Goal: Information Seeking & Learning: Learn about a topic

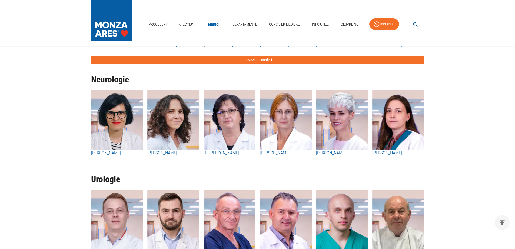
scroll to position [1082, 0]
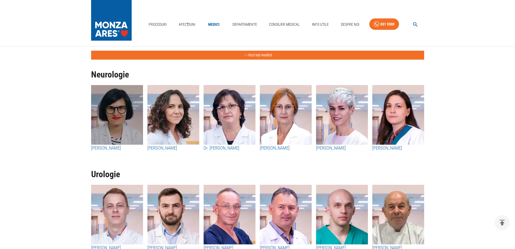
click at [109, 116] on img "button" at bounding box center [117, 115] width 52 height 60
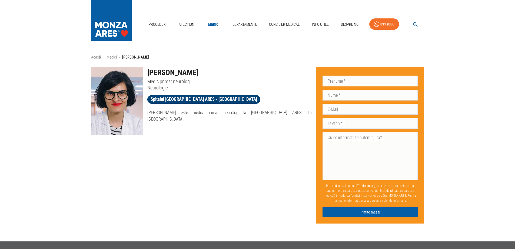
click at [177, 98] on span "Spitalul [GEOGRAPHIC_DATA] ARES - [GEOGRAPHIC_DATA]" at bounding box center [203, 99] width 113 height 7
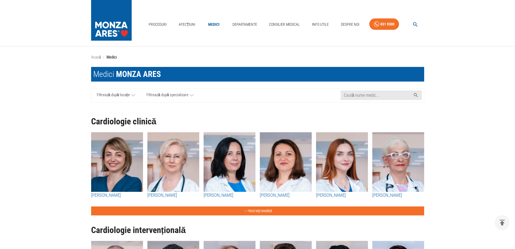
scroll to position [1082, 0]
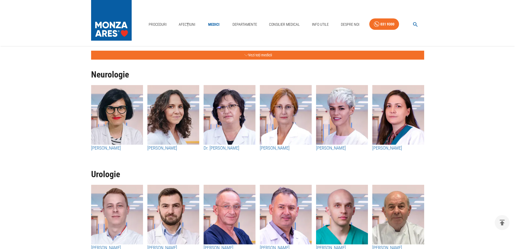
click at [176, 122] on img "button" at bounding box center [173, 115] width 52 height 60
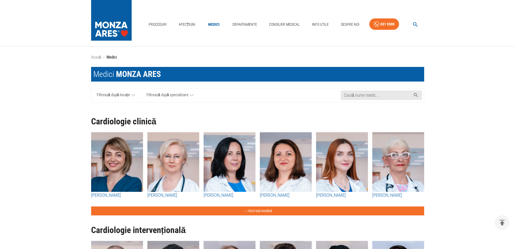
scroll to position [1082, 0]
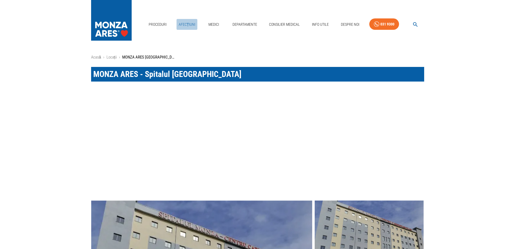
click at [184, 21] on link "Afecțiuni" at bounding box center [187, 24] width 21 height 11
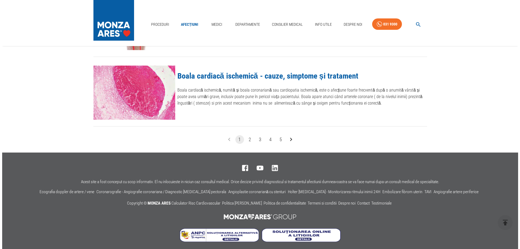
scroll to position [653, 0]
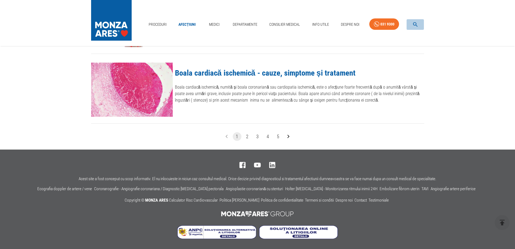
click at [415, 23] on icon "button" at bounding box center [416, 24] width 6 height 6
